Goal: Task Accomplishment & Management: Manage account settings

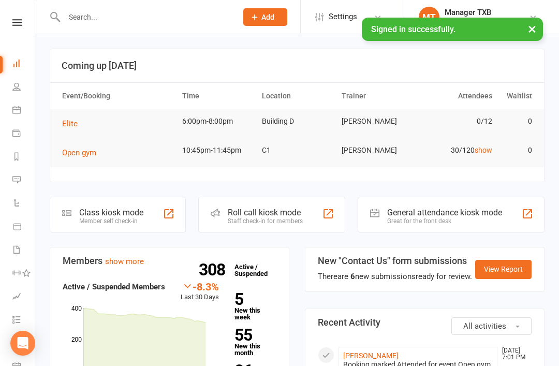
click at [13, 330] on link "Tasks" at bounding box center [23, 320] width 23 height 23
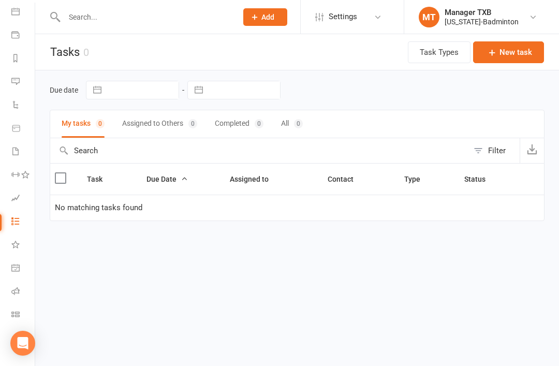
scroll to position [98, 1]
click at [9, 310] on li "Class check-in" at bounding box center [16, 315] width 35 height 23
click at [12, 312] on icon at bounding box center [15, 314] width 8 height 8
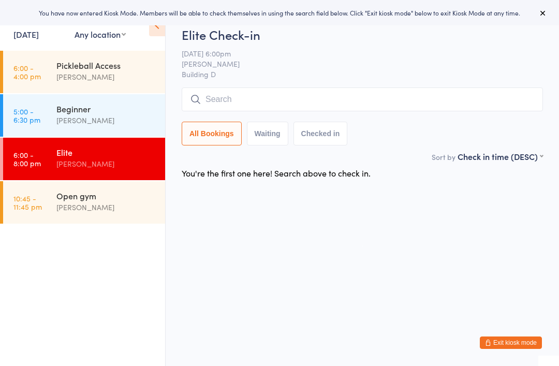
click at [60, 204] on div "[PERSON_NAME]" at bounding box center [106, 207] width 100 height 12
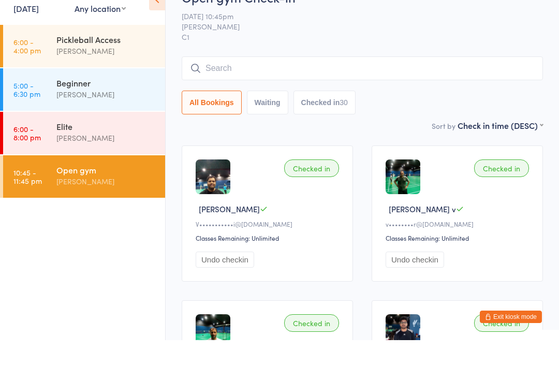
click at [119, 71] on div "[PERSON_NAME]" at bounding box center [106, 77] width 100 height 12
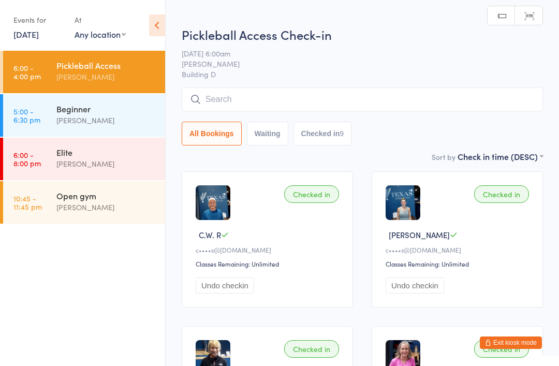
click at [116, 208] on div "[PERSON_NAME]" at bounding box center [106, 207] width 100 height 12
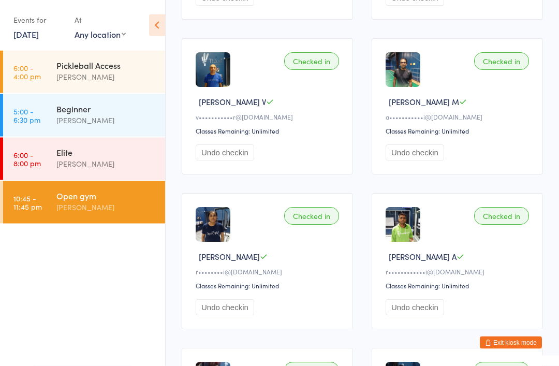
scroll to position [1837, 0]
click at [521, 349] on button "Exit kiosk mode" at bounding box center [511, 343] width 62 height 12
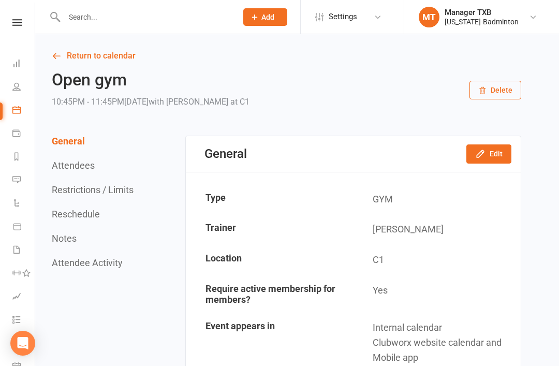
click at [117, 23] on input "text" at bounding box center [145, 17] width 169 height 15
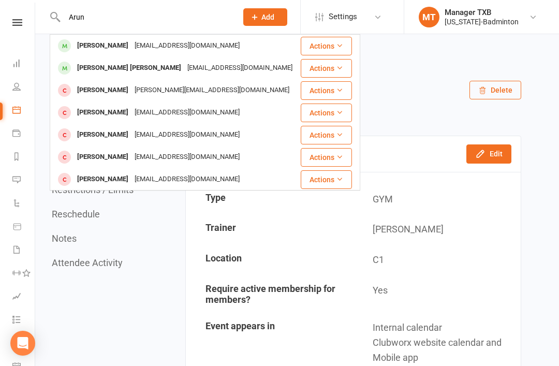
type input "Arun"
click at [83, 46] on div "[PERSON_NAME]" at bounding box center [102, 45] width 57 height 15
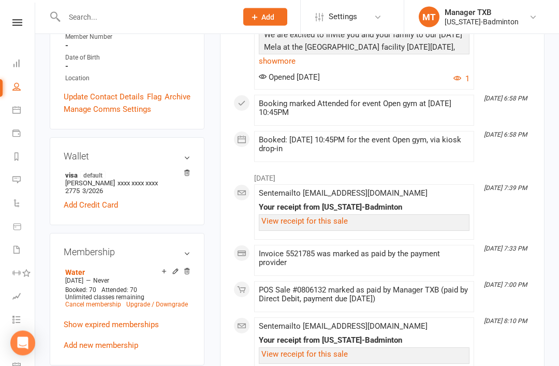
scroll to position [258, 0]
click at [104, 301] on link "Cancel membership" at bounding box center [93, 304] width 56 height 7
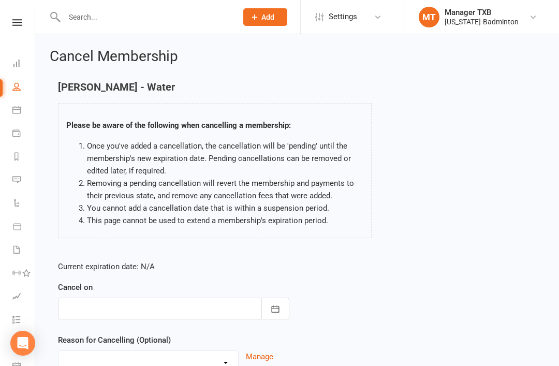
click at [154, 308] on div at bounding box center [174, 309] width 232 height 22
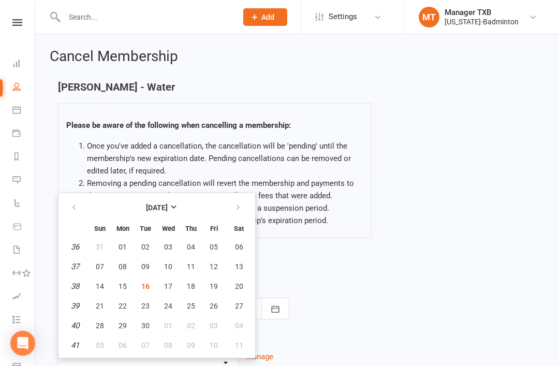
click at [151, 289] on button "16" at bounding box center [146, 286] width 22 height 19
type input "[DATE]"
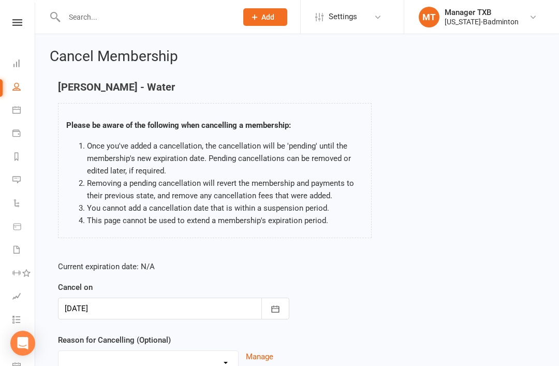
scroll to position [69, 0]
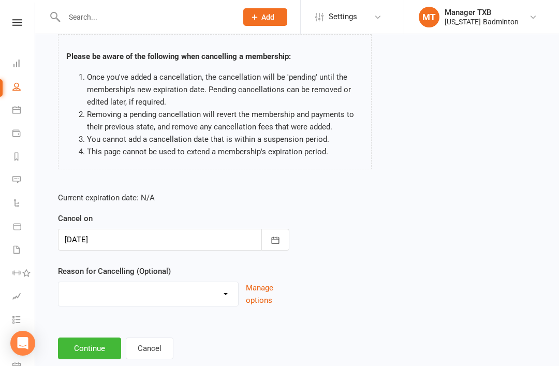
click at [89, 352] on button "Continue" at bounding box center [89, 349] width 63 height 22
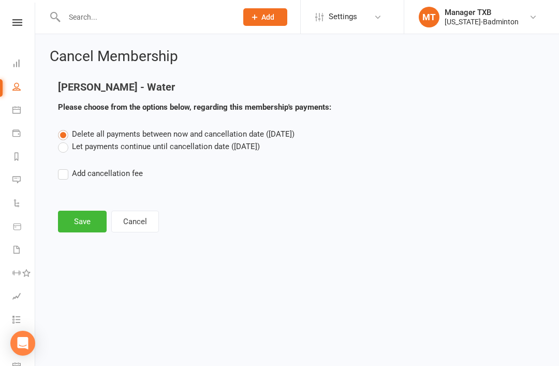
click at [69, 223] on button "Save" at bounding box center [82, 222] width 49 height 22
